Goal: Download file/media: Download file/media

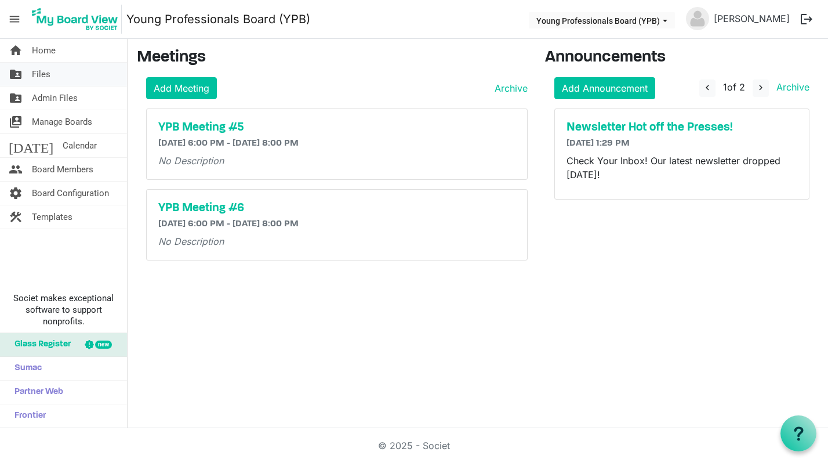
click at [97, 81] on link "folder_shared Files" at bounding box center [63, 74] width 127 height 23
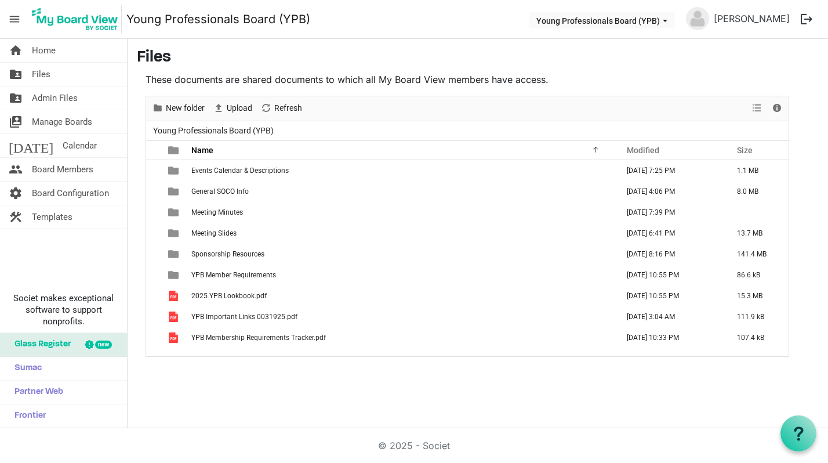
click at [288, 395] on div "home Home folder_shared Files folder_shared Admin Files switch_account Manage B…" at bounding box center [414, 233] width 828 height 389
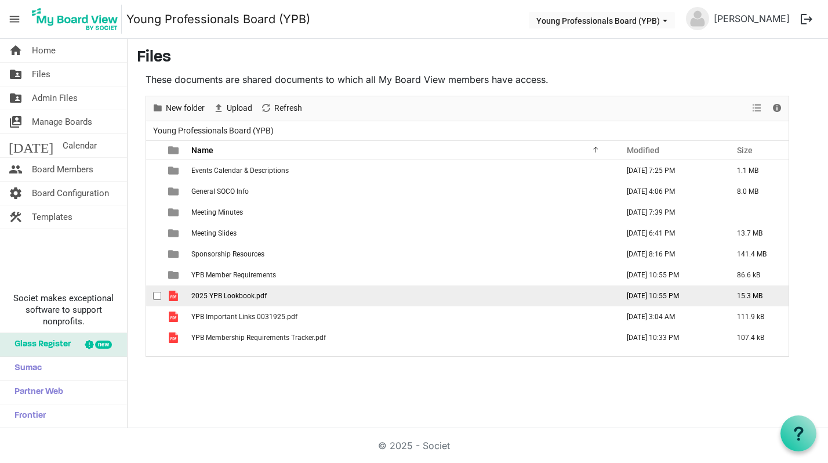
click at [266, 290] on td "2025 YPB Lookbook.pdf" at bounding box center [401, 295] width 427 height 21
